Goal: Find specific page/section: Find specific page/section

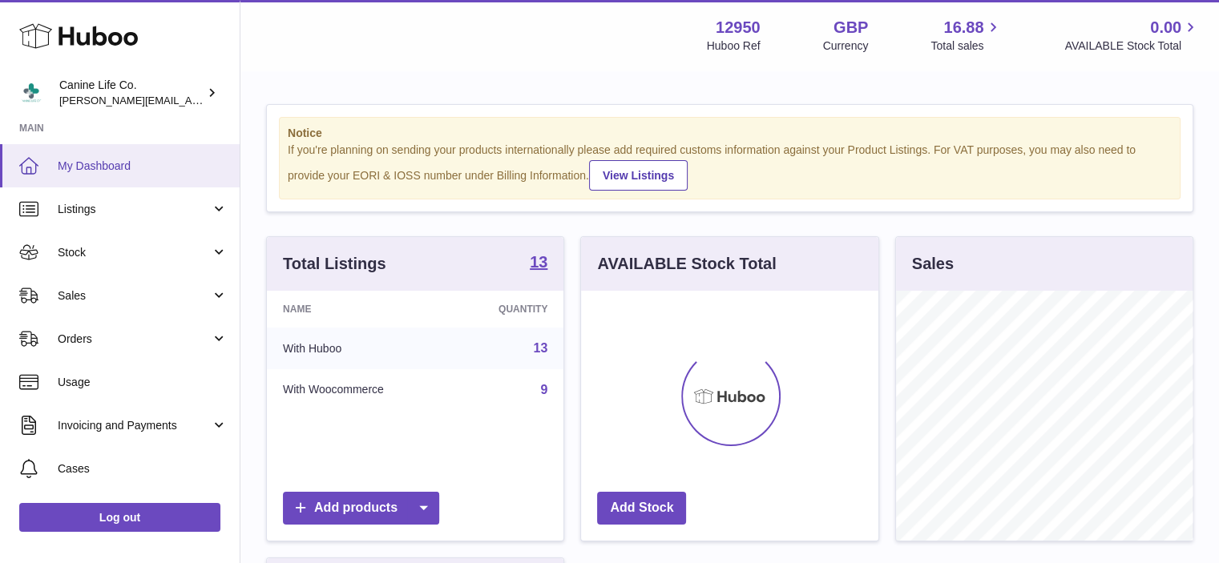
scroll to position [250, 297]
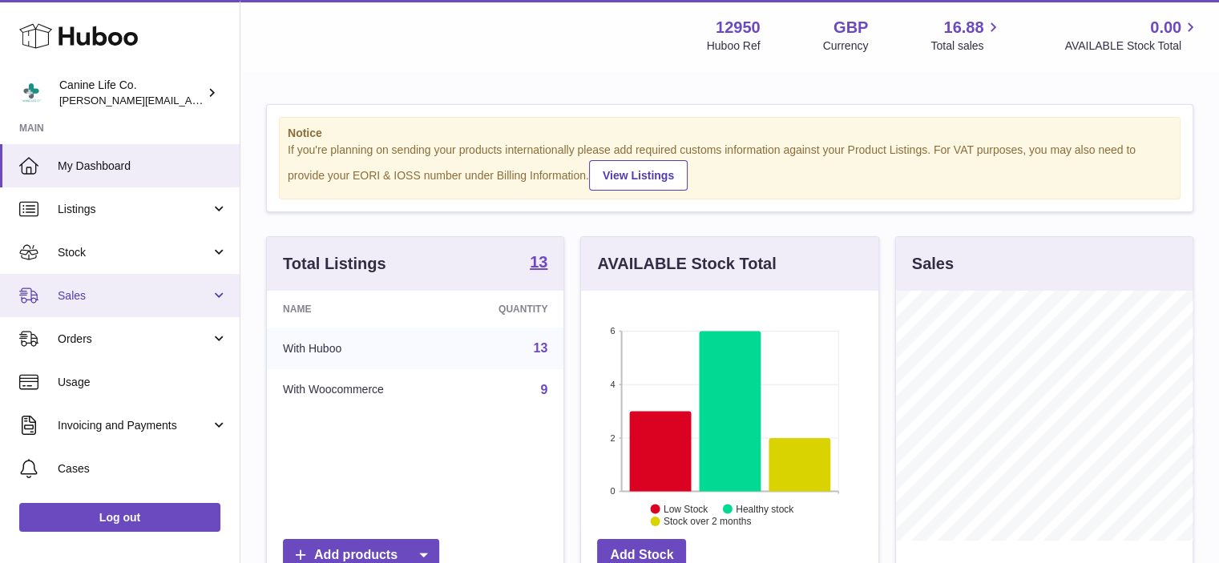
click at [97, 295] on span "Sales" at bounding box center [134, 295] width 153 height 15
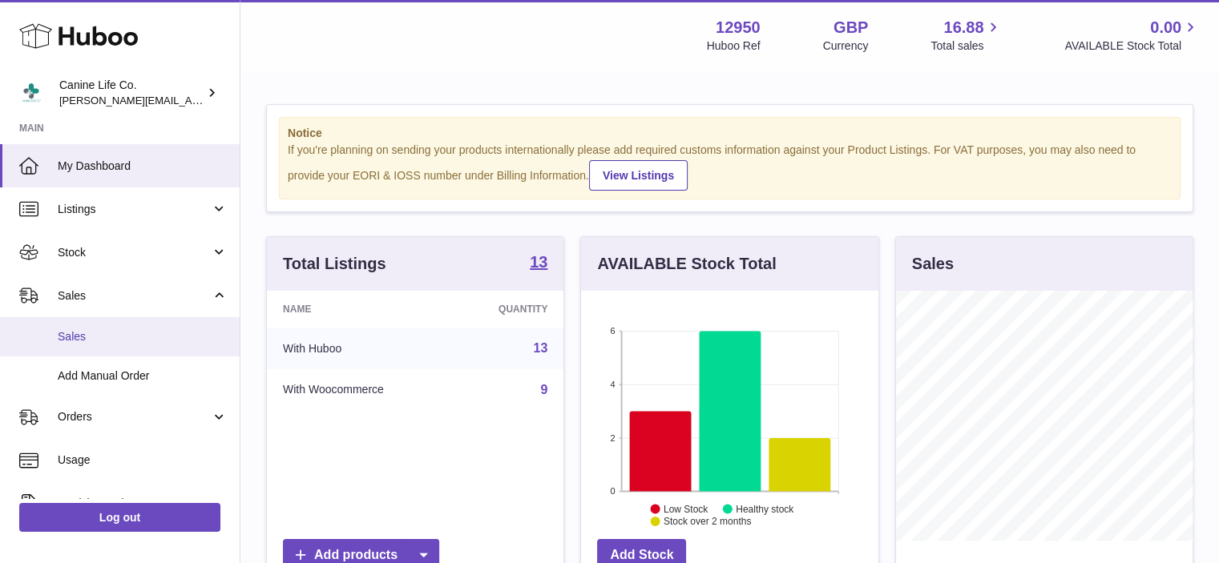
click at [87, 330] on span "Sales" at bounding box center [143, 336] width 170 height 15
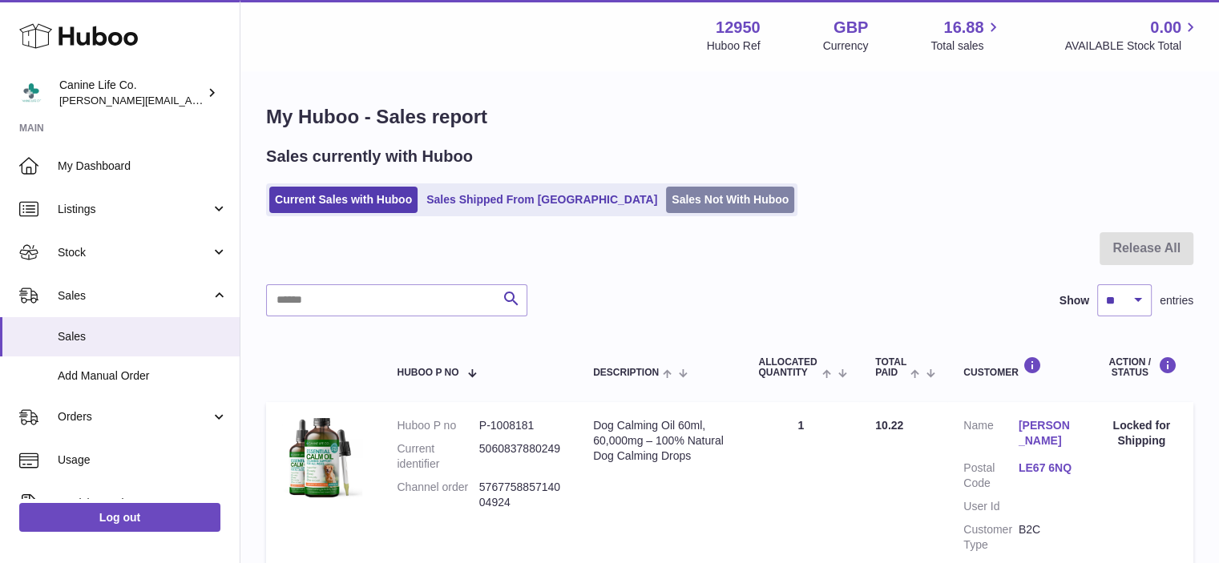
click at [675, 206] on link "Sales Not With Huboo" at bounding box center [730, 200] width 128 height 26
